Goal: Task Accomplishment & Management: Manage account settings

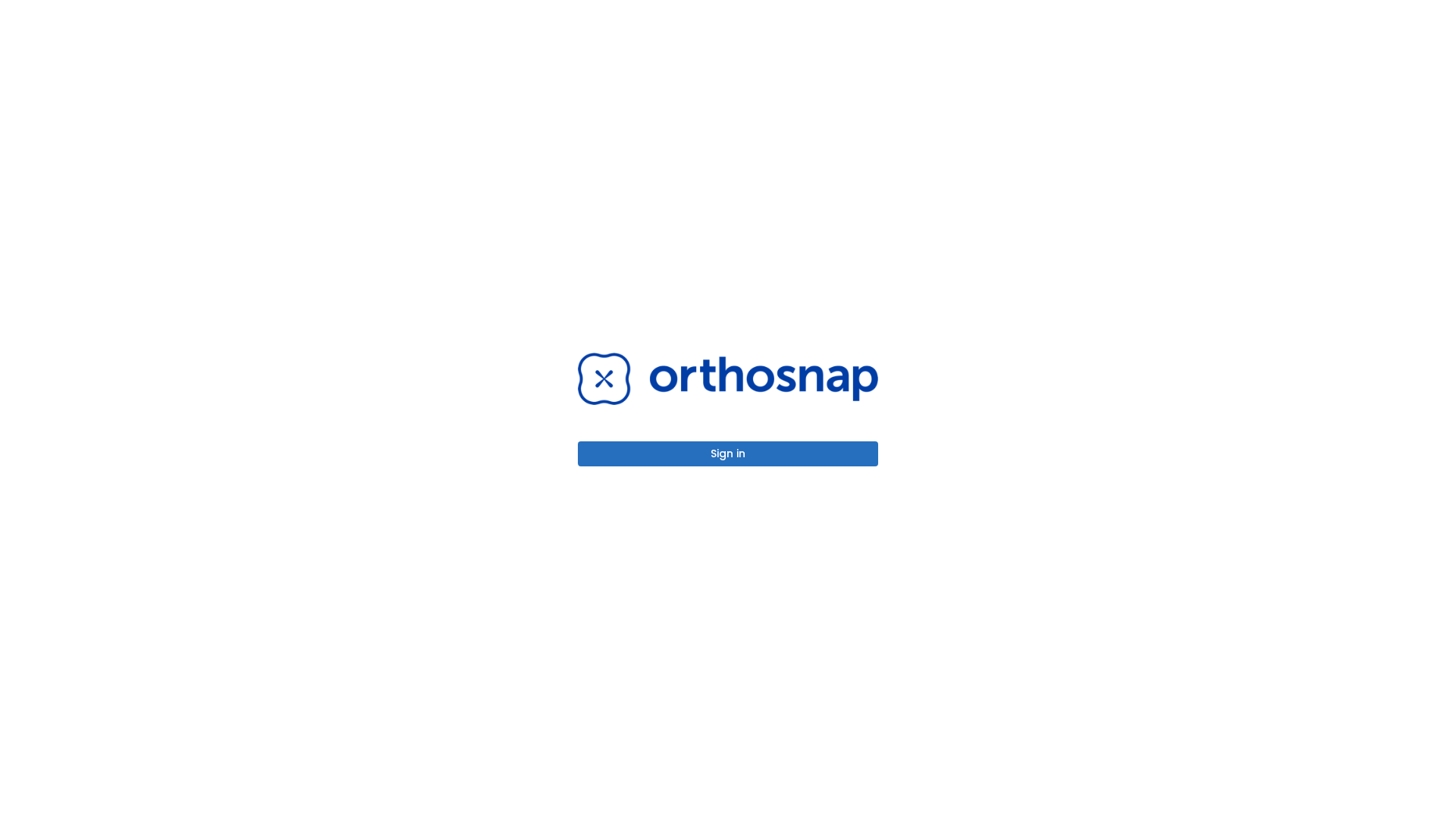
click at [728, 454] on button "Sign in" at bounding box center [728, 453] width 301 height 25
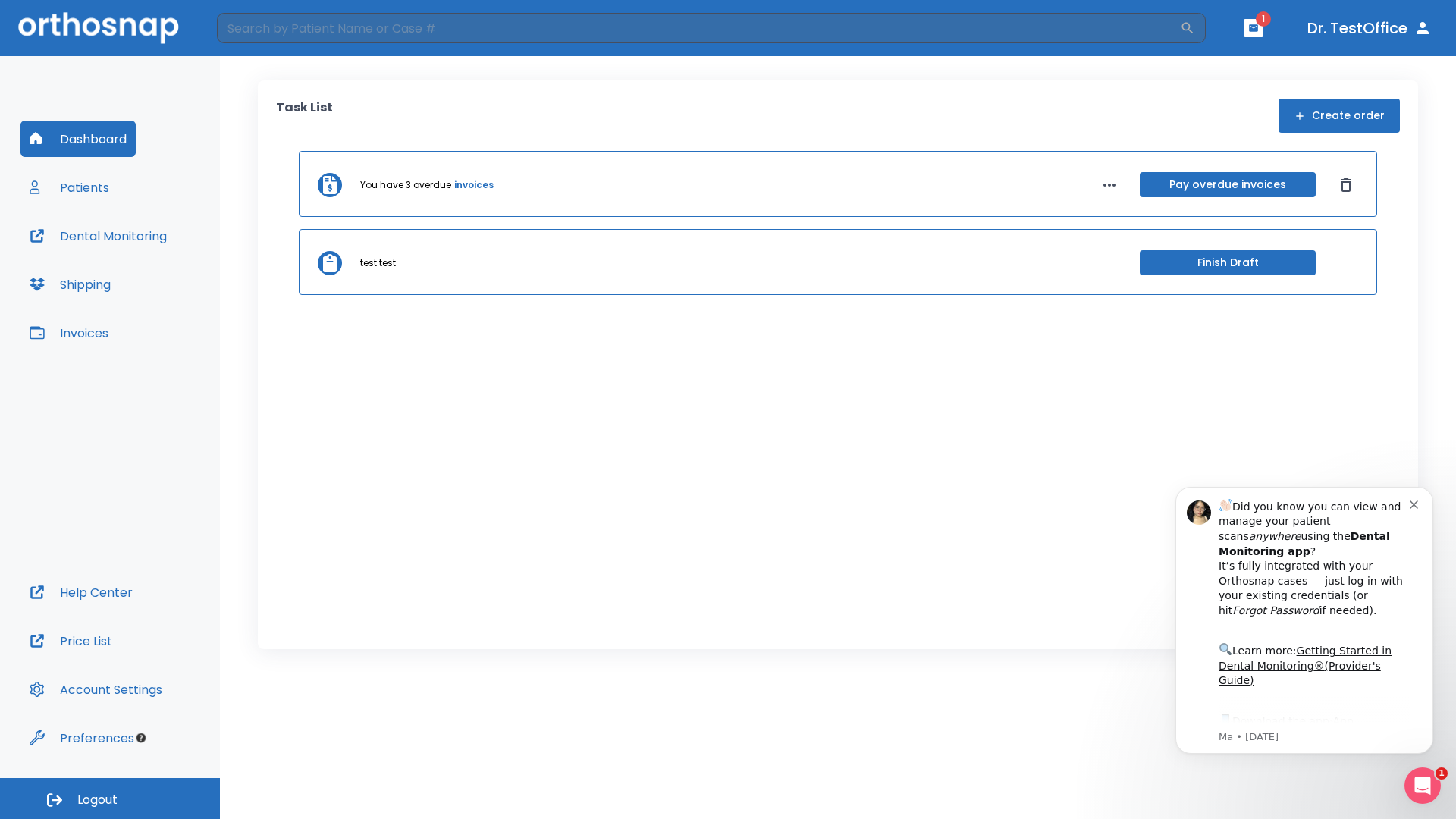
click at [110, 798] on span "Logout" at bounding box center [97, 800] width 41 height 17
